Goal: Find specific page/section: Find specific page/section

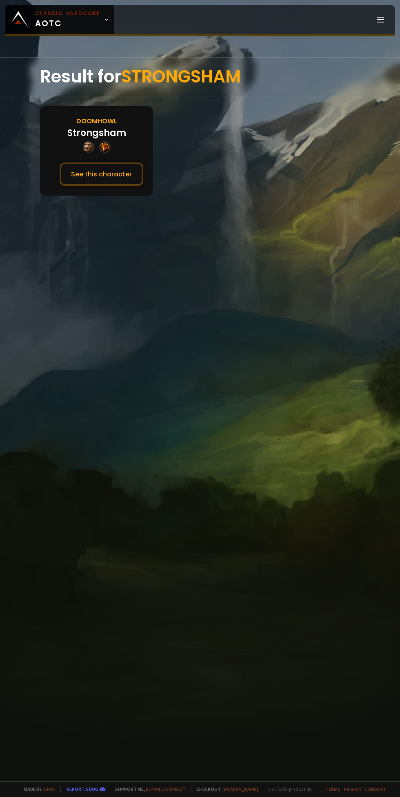
click at [88, 173] on button "See this character" at bounding box center [102, 174] width 84 height 23
click at [109, 174] on button "See this character" at bounding box center [102, 174] width 84 height 23
